Goal: Task Accomplishment & Management: Use online tool/utility

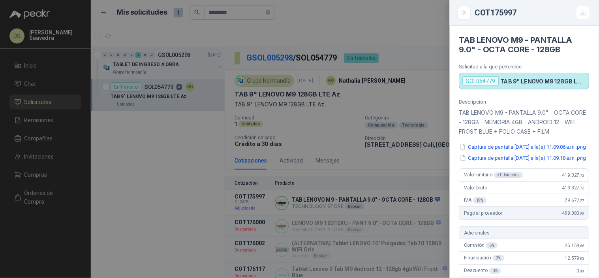
click at [214, 147] on div at bounding box center [299, 139] width 599 height 278
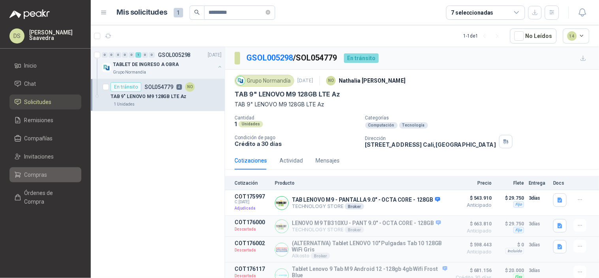
click at [53, 178] on link "Compras" at bounding box center [45, 174] width 72 height 15
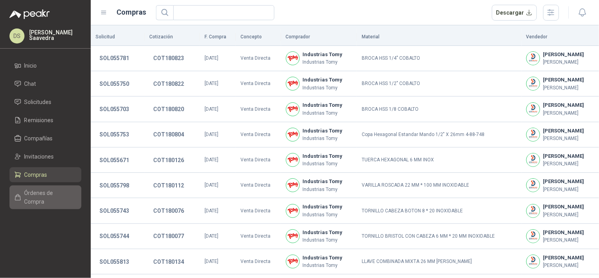
click at [48, 196] on span "Órdenes de Compra" at bounding box center [48, 196] width 49 height 17
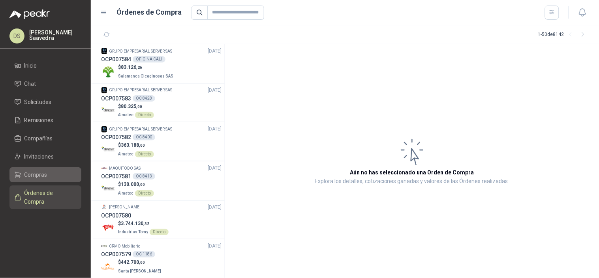
click at [34, 175] on span "Compras" at bounding box center [35, 174] width 23 height 9
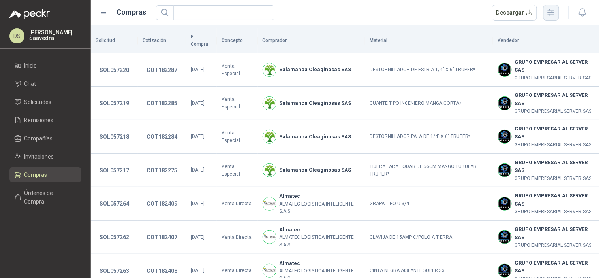
click at [551, 10] on icon "button" at bounding box center [551, 12] width 6 height 6
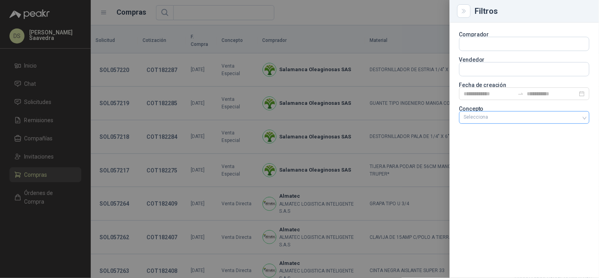
click at [524, 121] on div "Selecciona" at bounding box center [524, 117] width 130 height 13
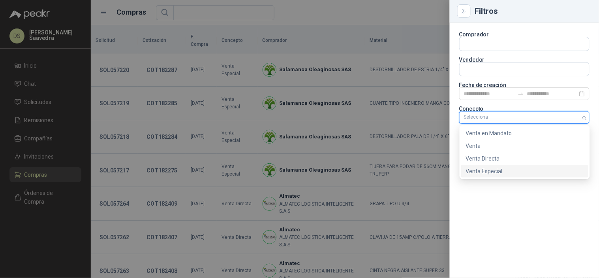
click at [514, 174] on div "Venta Especial" at bounding box center [525, 171] width 118 height 9
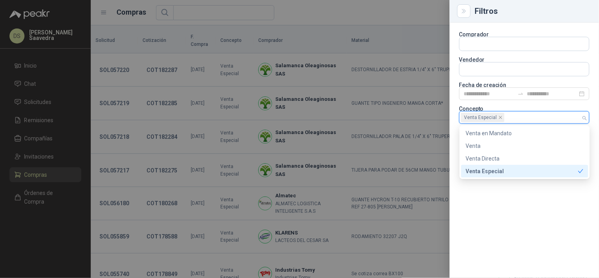
click at [389, 15] on div at bounding box center [299, 139] width 599 height 278
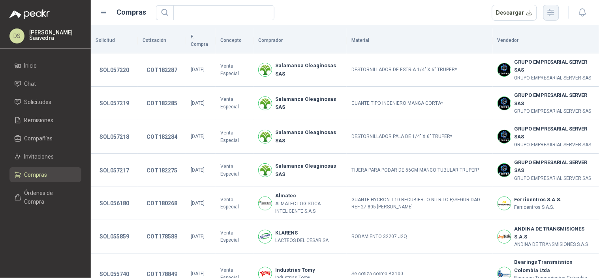
click at [552, 6] on button "button" at bounding box center [552, 13] width 16 height 16
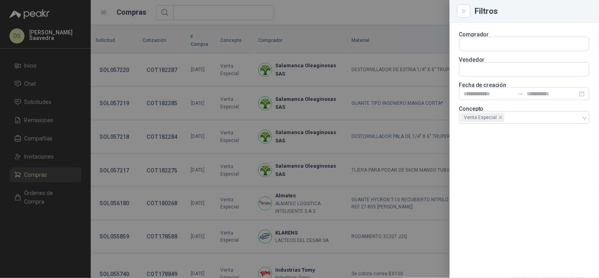
click at [496, 86] on p "Fecha de creación" at bounding box center [524, 85] width 130 height 5
click at [498, 92] on input at bounding box center [489, 93] width 51 height 9
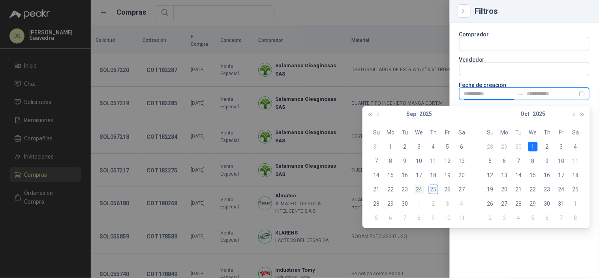
type input "**********"
click at [418, 190] on div "24" at bounding box center [419, 188] width 9 height 9
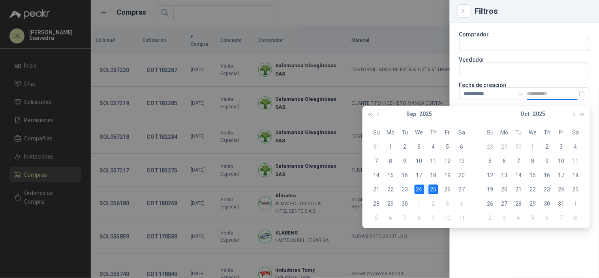
click at [433, 190] on div "25" at bounding box center [433, 188] width 9 height 9
type input "**********"
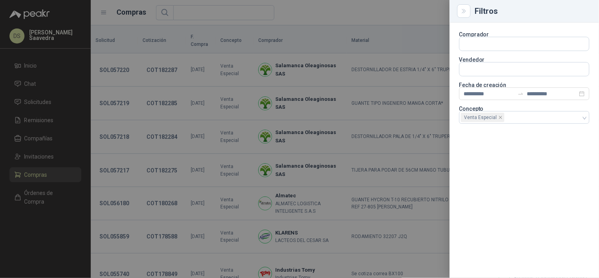
click at [412, 17] on div at bounding box center [299, 139] width 599 height 278
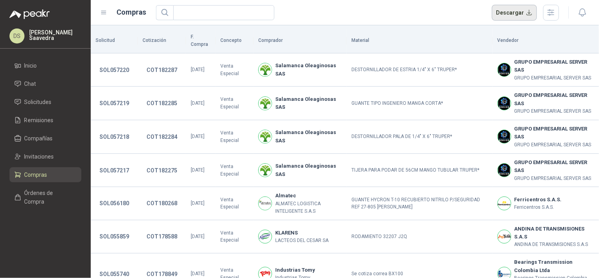
click at [510, 17] on button "Descargar" at bounding box center [514, 13] width 45 height 16
click at [49, 195] on span "Órdenes de Compra" at bounding box center [48, 196] width 49 height 17
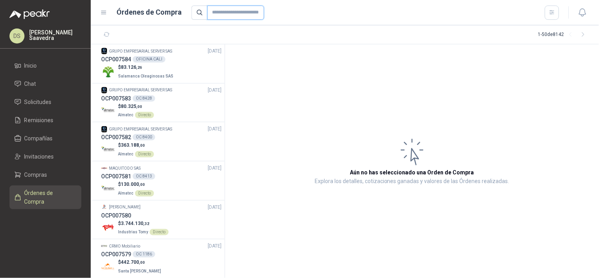
click at [229, 15] on input "text" at bounding box center [235, 13] width 57 height 14
paste input "*********"
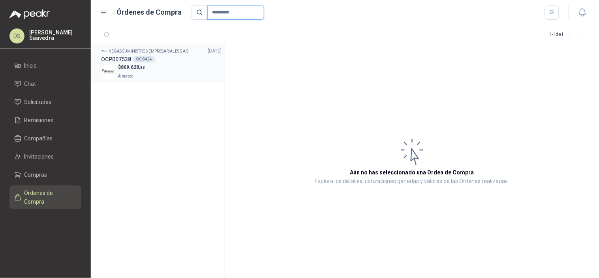
type input "*********"
click at [174, 56] on div "OCP007538 OC 8424" at bounding box center [161, 59] width 120 height 9
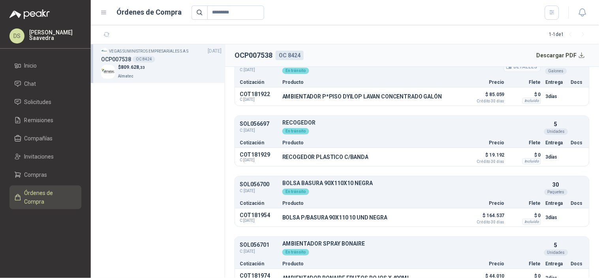
scroll to position [117, 0]
